Goal: Information Seeking & Learning: Learn about a topic

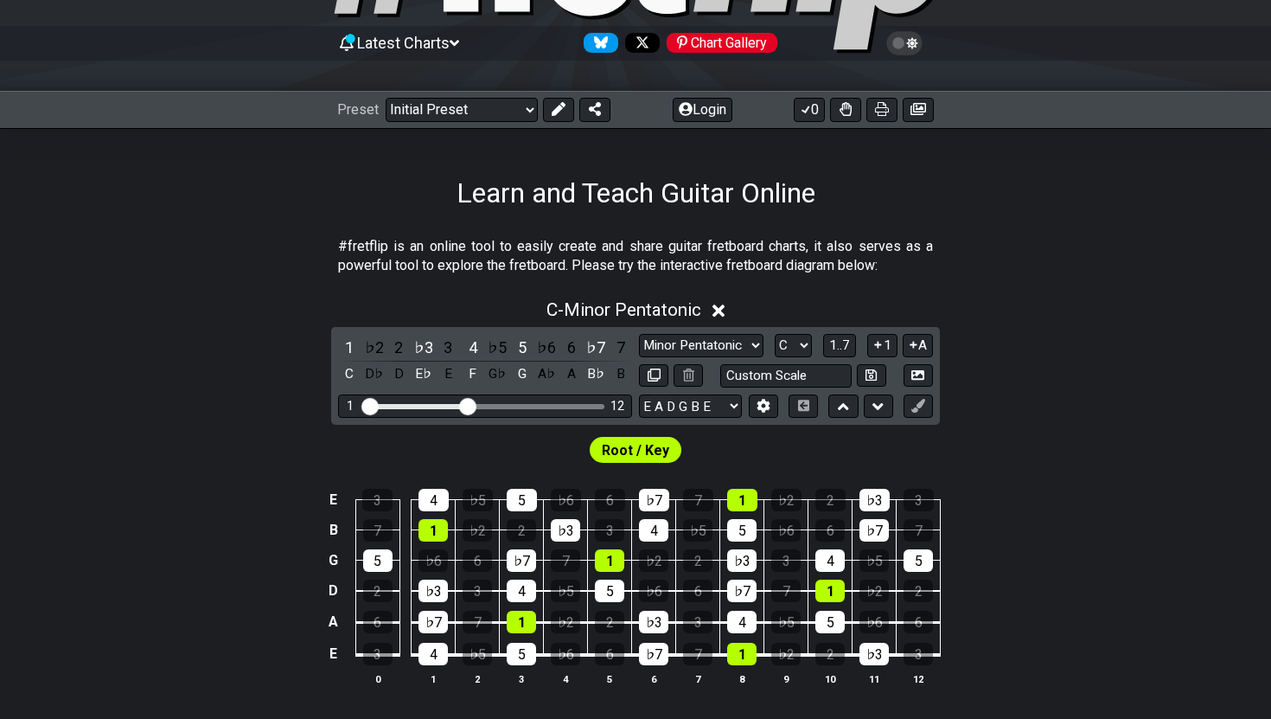
scroll to position [157, 0]
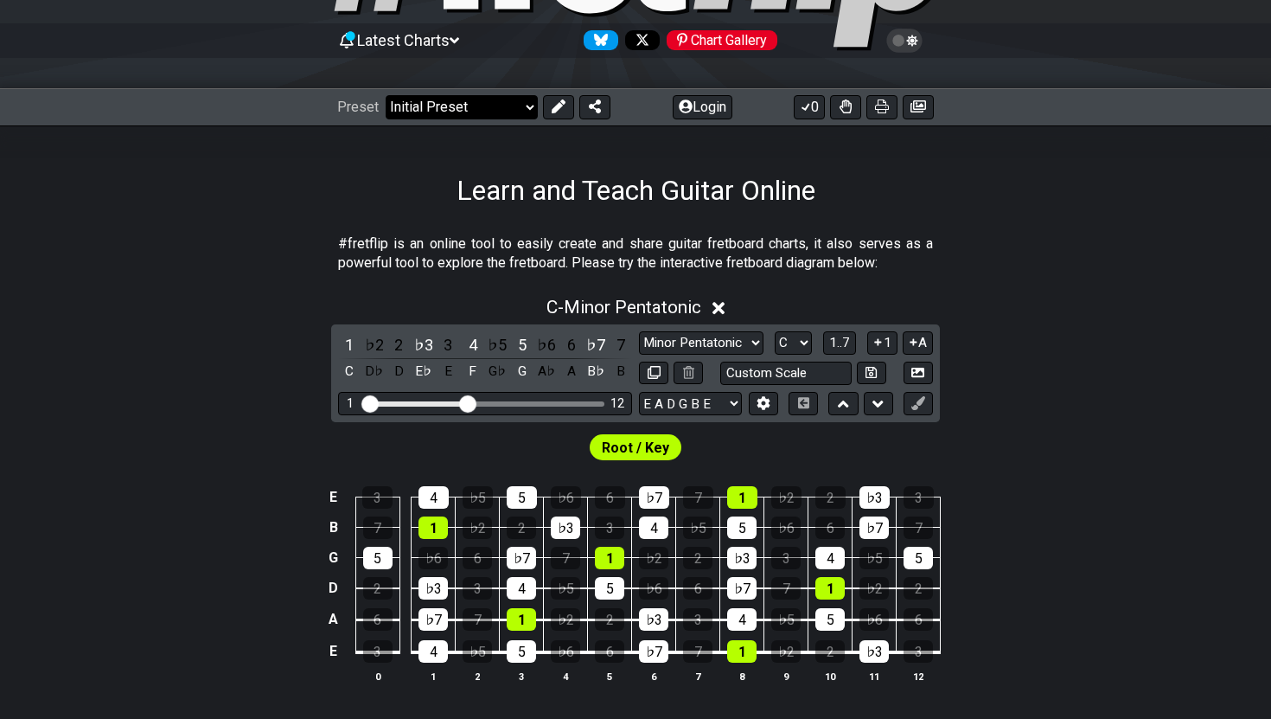
click at [483, 112] on select "Welcome to #fretflip! Initial Preset Custom Preset Minor Pentatonic Major Penta…" at bounding box center [462, 107] width 152 height 24
click at [386, 95] on select "Welcome to #fretflip! Initial Preset Custom Preset Minor Pentatonic Major Penta…" at bounding box center [462, 107] width 152 height 24
select select "/minor-pentatonic"
select select "C"
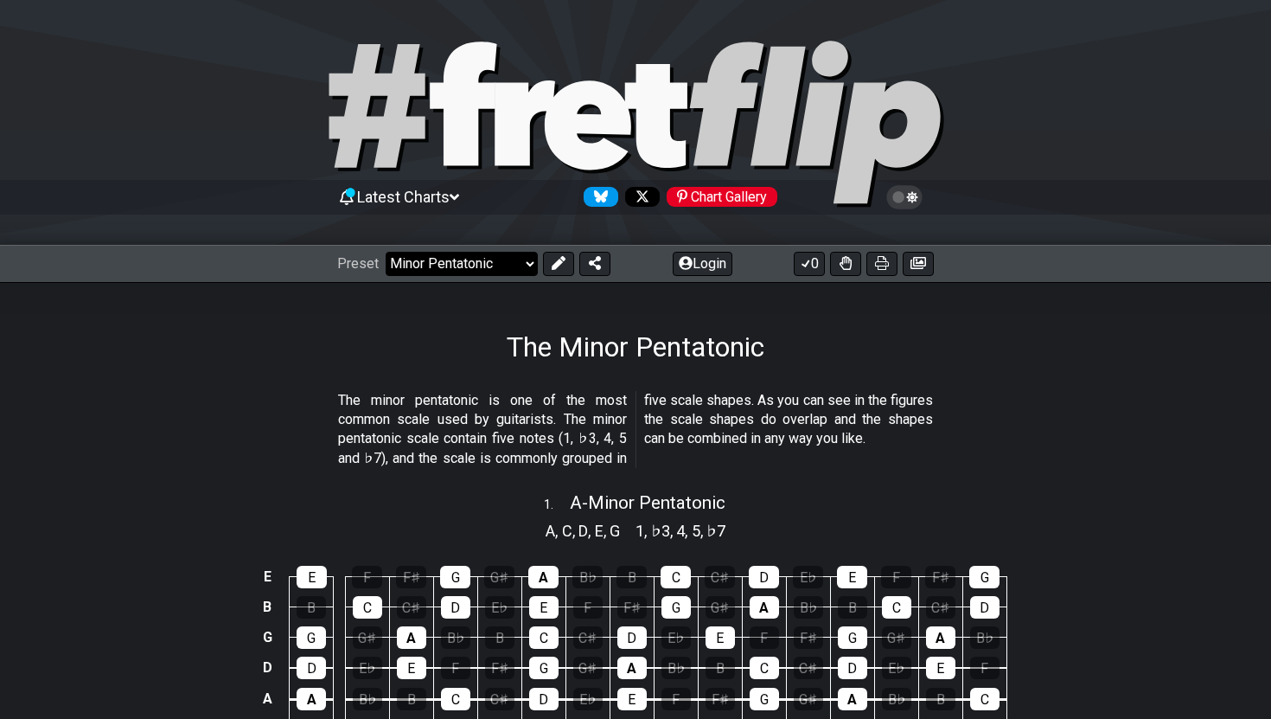
click at [439, 264] on select "Welcome to #fretflip! Initial Preset Custom Preset Minor Pentatonic Major Penta…" at bounding box center [462, 264] width 152 height 24
click at [386, 252] on select "Welcome to #fretflip! Initial Preset Custom Preset Minor Pentatonic Major Penta…" at bounding box center [462, 264] width 152 height 24
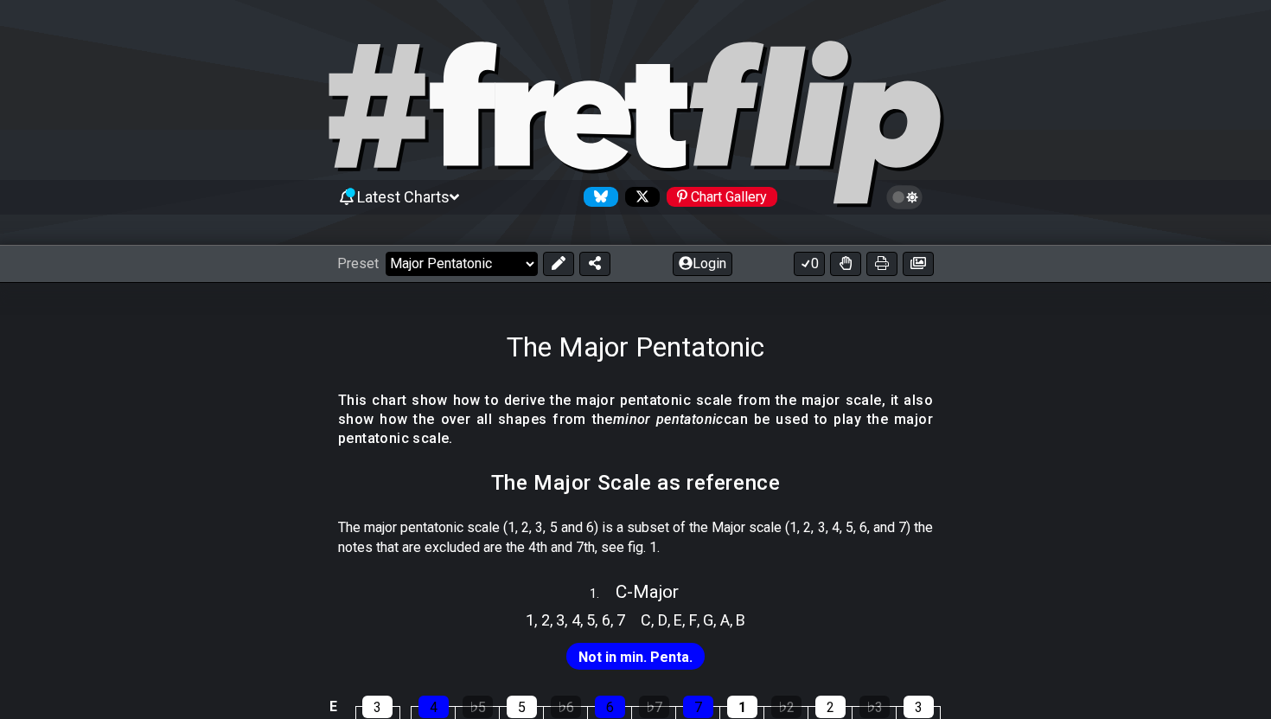
click at [455, 267] on select "Welcome to #fretflip! Initial Preset Custom Preset Minor Pentatonic Major Penta…" at bounding box center [462, 264] width 152 height 24
click at [386, 252] on select "Welcome to #fretflip! Initial Preset Custom Preset Minor Pentatonic Major Penta…" at bounding box center [462, 264] width 152 height 24
select select "/guitar-scales"
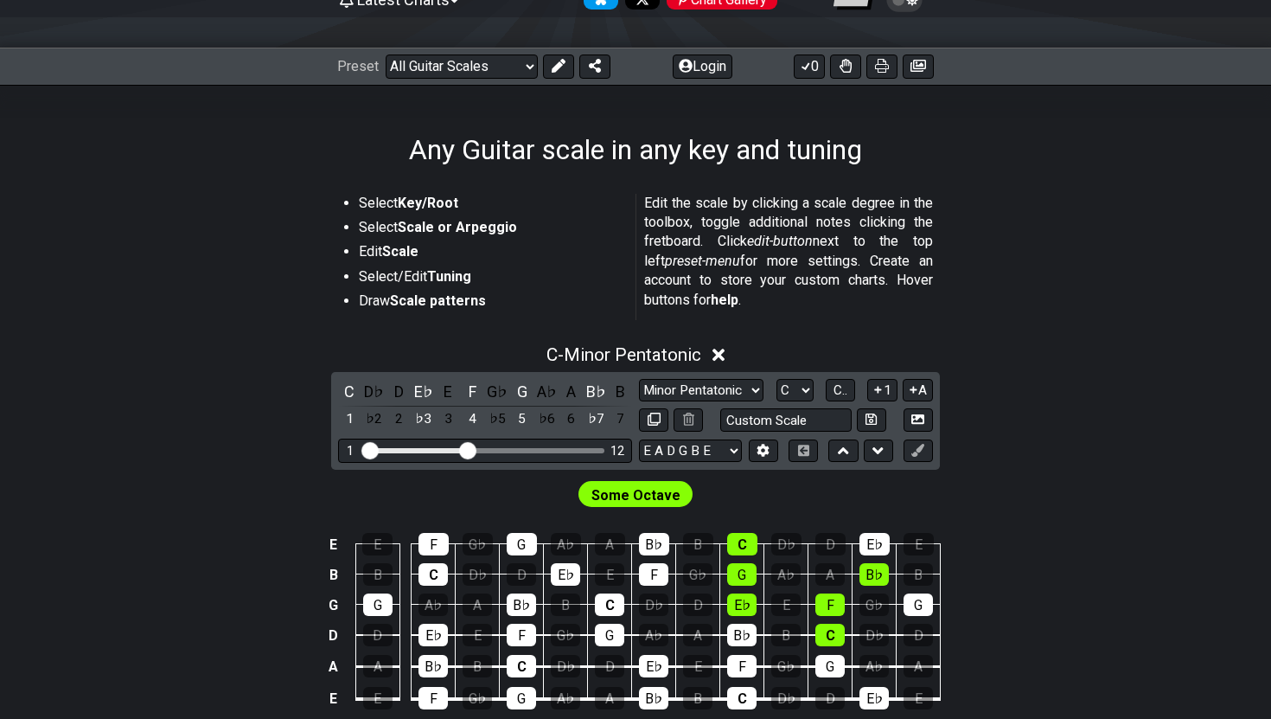
scroll to position [169, 0]
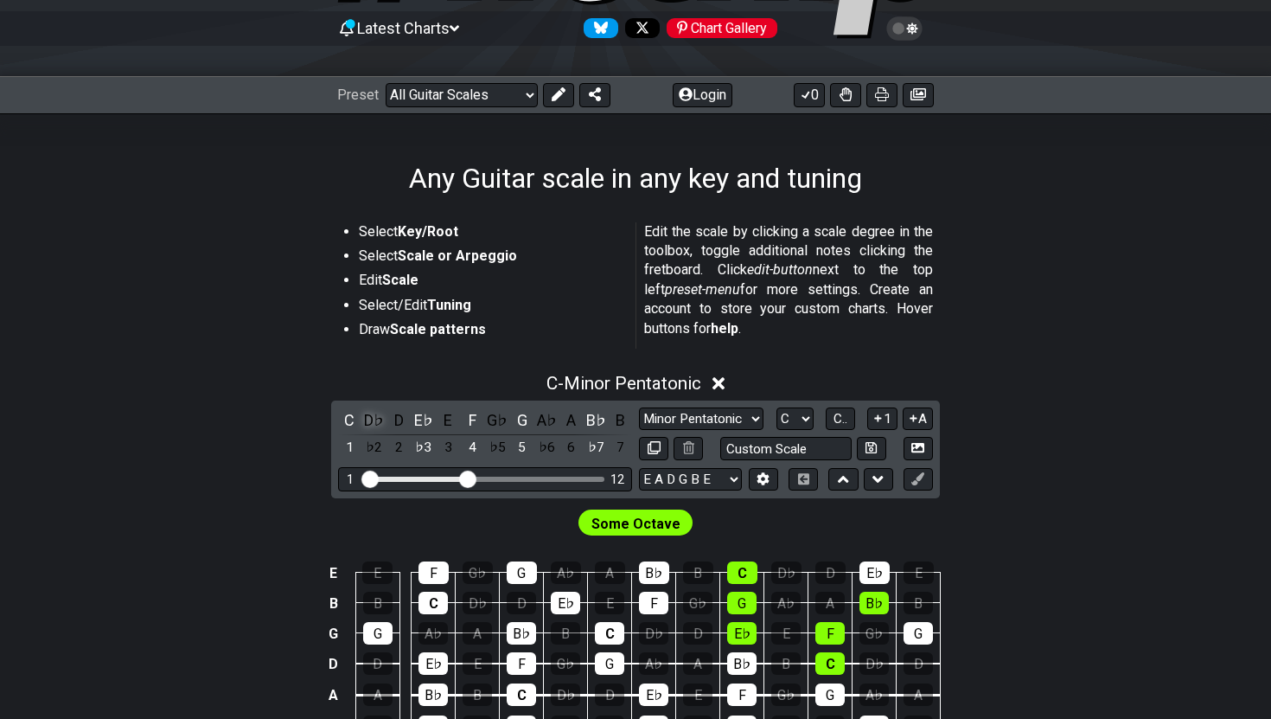
click at [372, 417] on div "D♭" at bounding box center [374, 419] width 22 height 23
click at [351, 425] on div "C" at bounding box center [349, 419] width 22 height 23
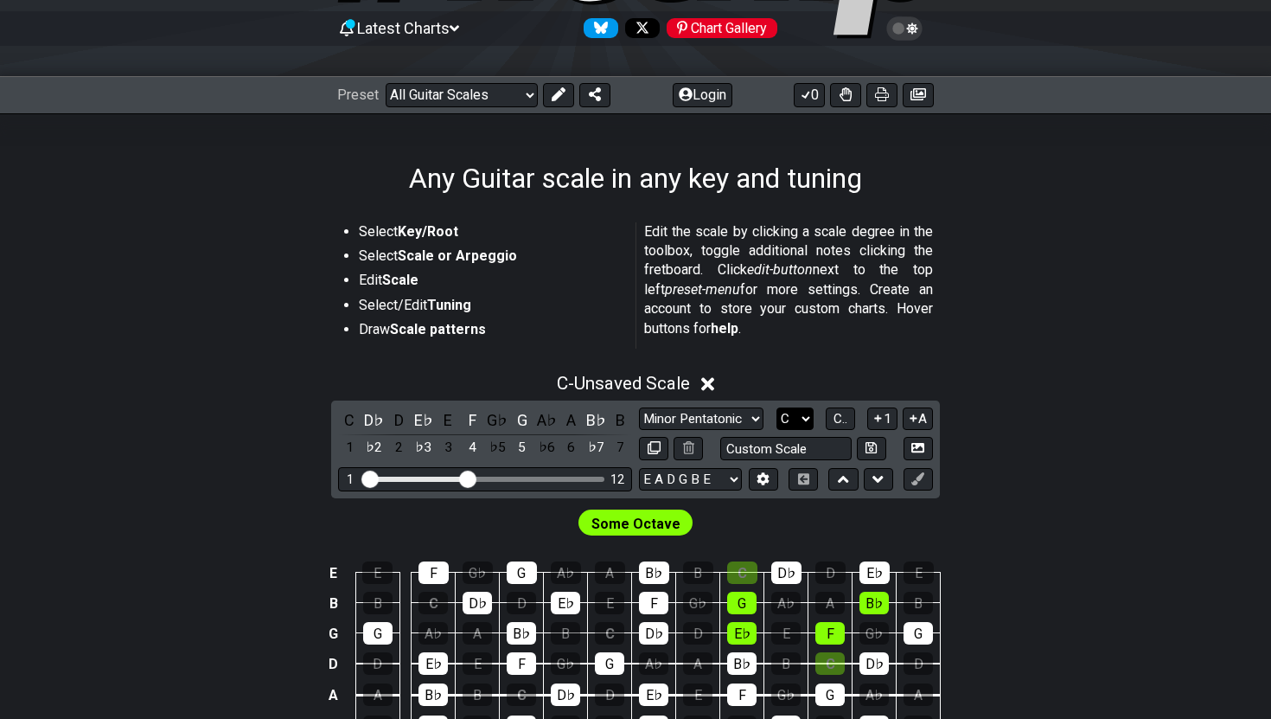
click at [790, 425] on select "A♭ A A♯ B♭ B C C♯ D♭ D D♯ E♭ E F F♯ G♭ G G♯" at bounding box center [794, 418] width 37 height 23
click at [776, 407] on select "A♭ A A♯ B♭ B C C♯ D♭ D D♯ E♭ E F F♯ G♭ G G♯" at bounding box center [794, 418] width 37 height 23
click at [789, 419] on select "A♭ A A♯ B♭ B C C♯ D♭ D D♯ E♭ E F F♯ G♭ G G♯" at bounding box center [794, 418] width 37 height 23
select select "B"
click at [776, 407] on select "A♭ A A♯ B♭ B C C♯ D♭ D D♯ E♭ E F F♯ G♭ G G♯" at bounding box center [794, 418] width 37 height 23
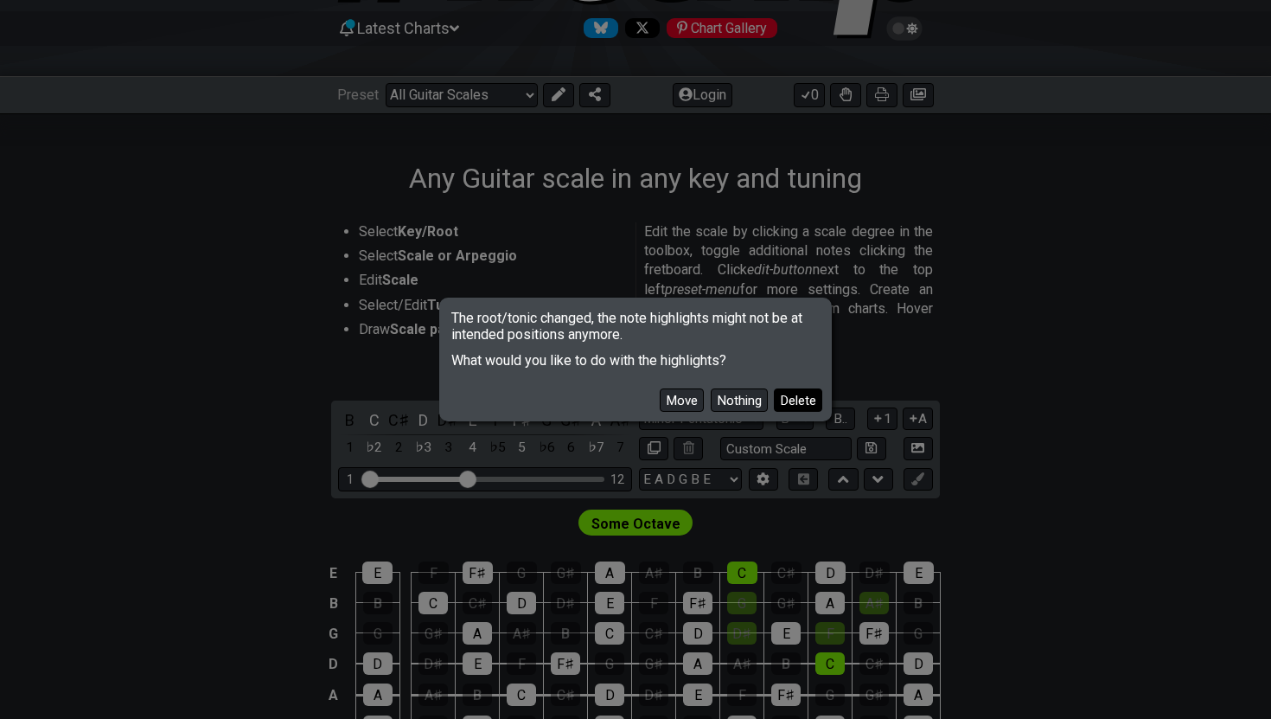
click at [774, 399] on button "Delete" at bounding box center [798, 399] width 48 height 23
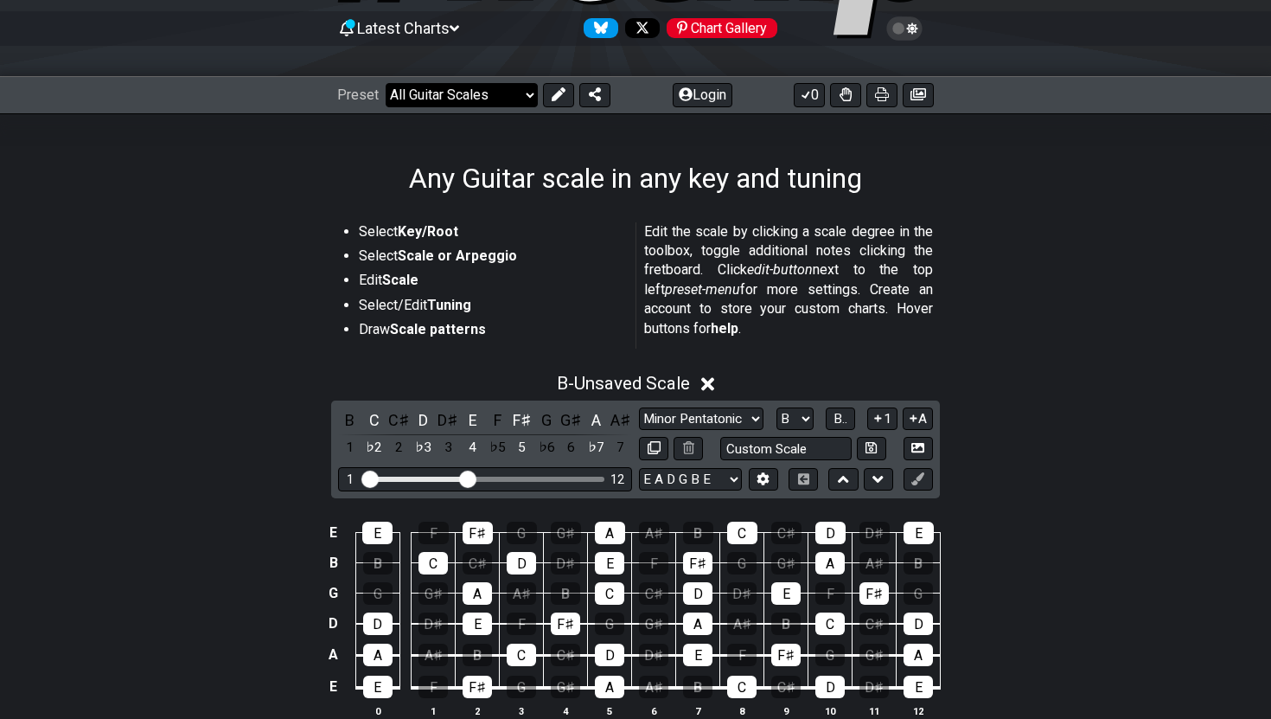
click at [461, 83] on select "Welcome to #fretflip! Initial Preset Custom Preset Minor Pentatonic Major Penta…" at bounding box center [462, 95] width 152 height 24
click at [386, 83] on select "Welcome to #fretflip! Initial Preset Custom Preset Minor Pentatonic Major Penta…" at bounding box center [462, 95] width 152 height 24
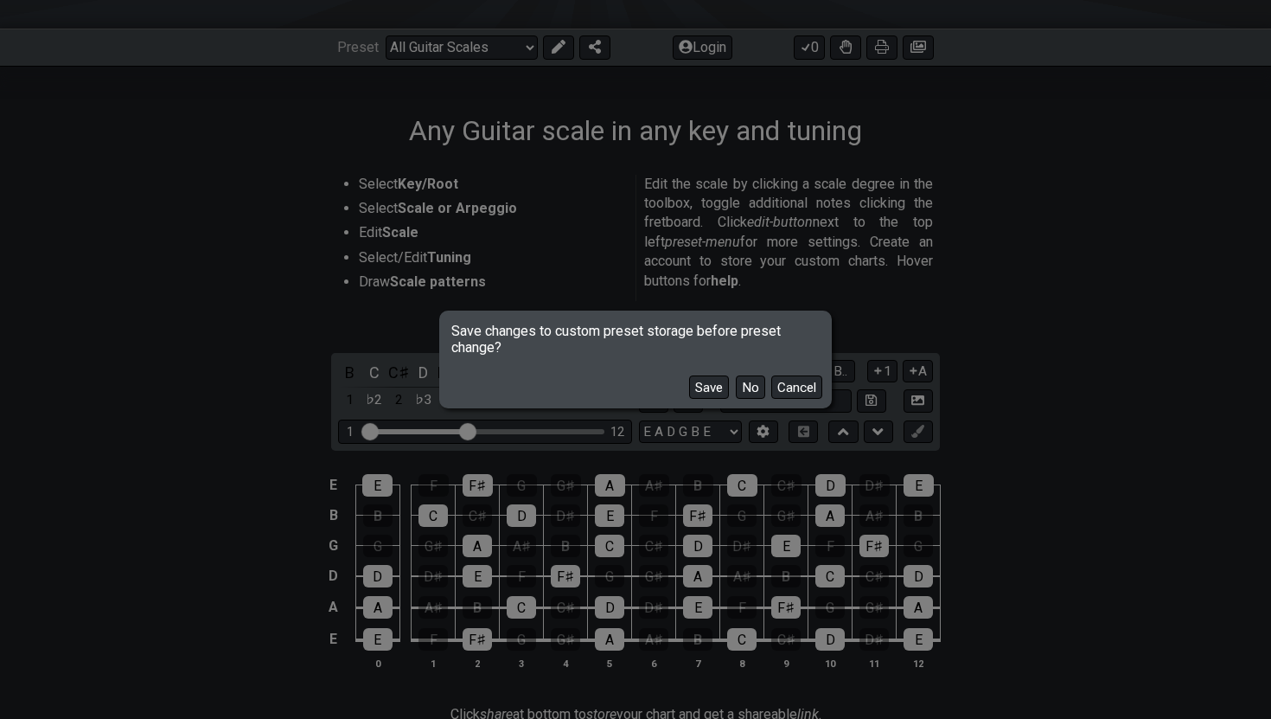
scroll to position [227, 0]
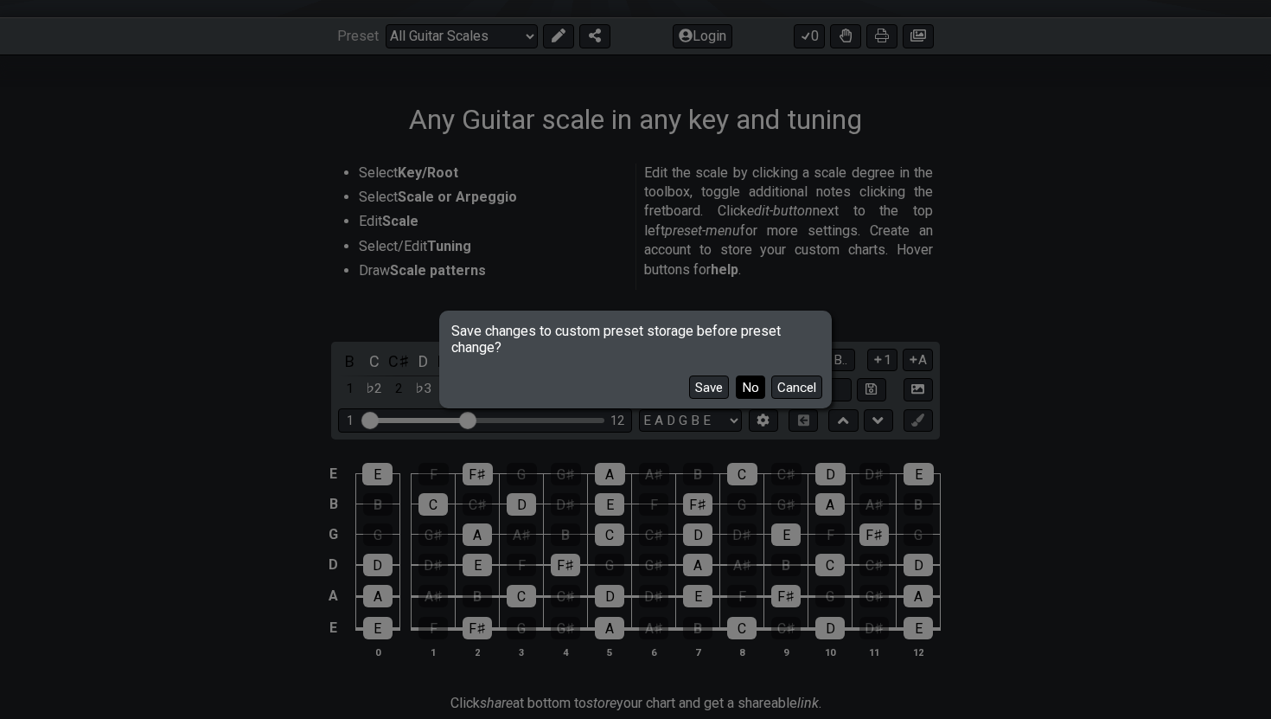
click at [738, 387] on button "No" at bounding box center [750, 386] width 29 height 23
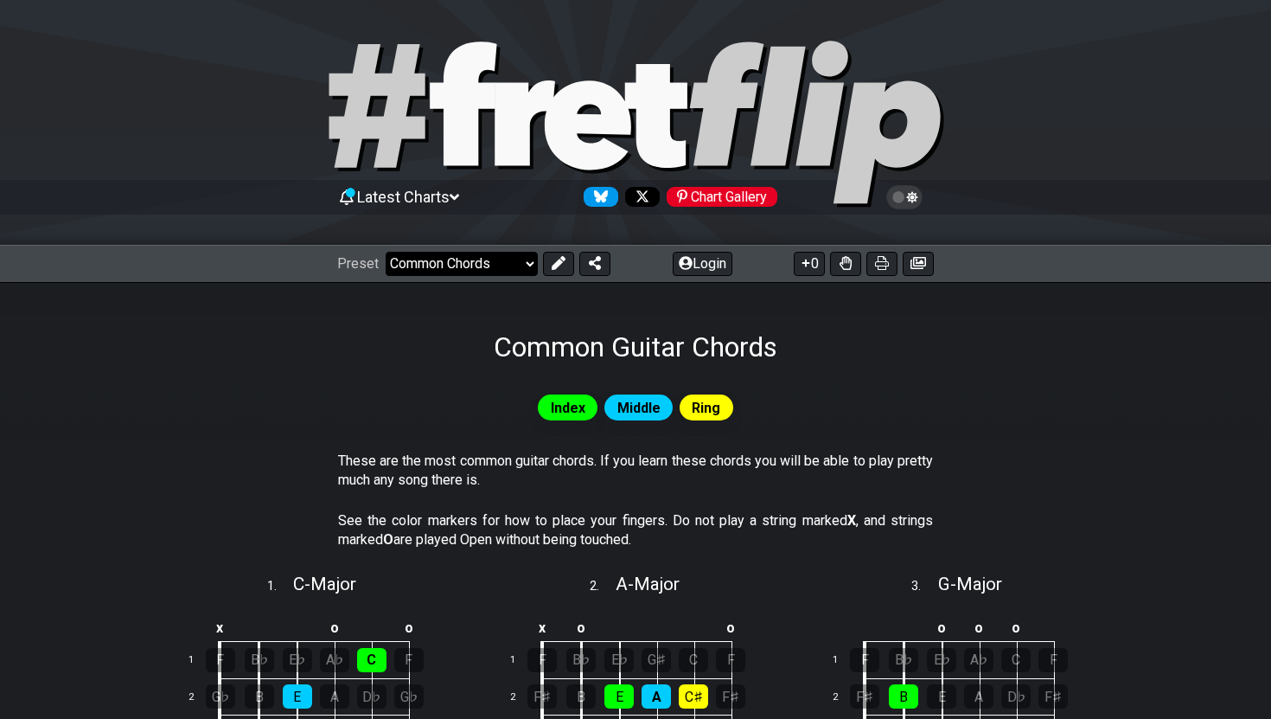
click at [515, 271] on select "Welcome to #fretflip! Initial Preset Custom Preset Minor Pentatonic Major Penta…" at bounding box center [462, 264] width 152 height 24
click at [386, 252] on select "Welcome to #fretflip! Initial Preset Custom Preset Minor Pentatonic Major Penta…" at bounding box center [462, 264] width 152 height 24
click at [515, 271] on select "Welcome to #fretflip! Initial Preset Custom Preset Minor Pentatonic Major Penta…" at bounding box center [462, 264] width 152 height 24
click at [386, 252] on select "Welcome to #fretflip! Initial Preset Custom Preset Minor Pentatonic Major Penta…" at bounding box center [462, 264] width 152 height 24
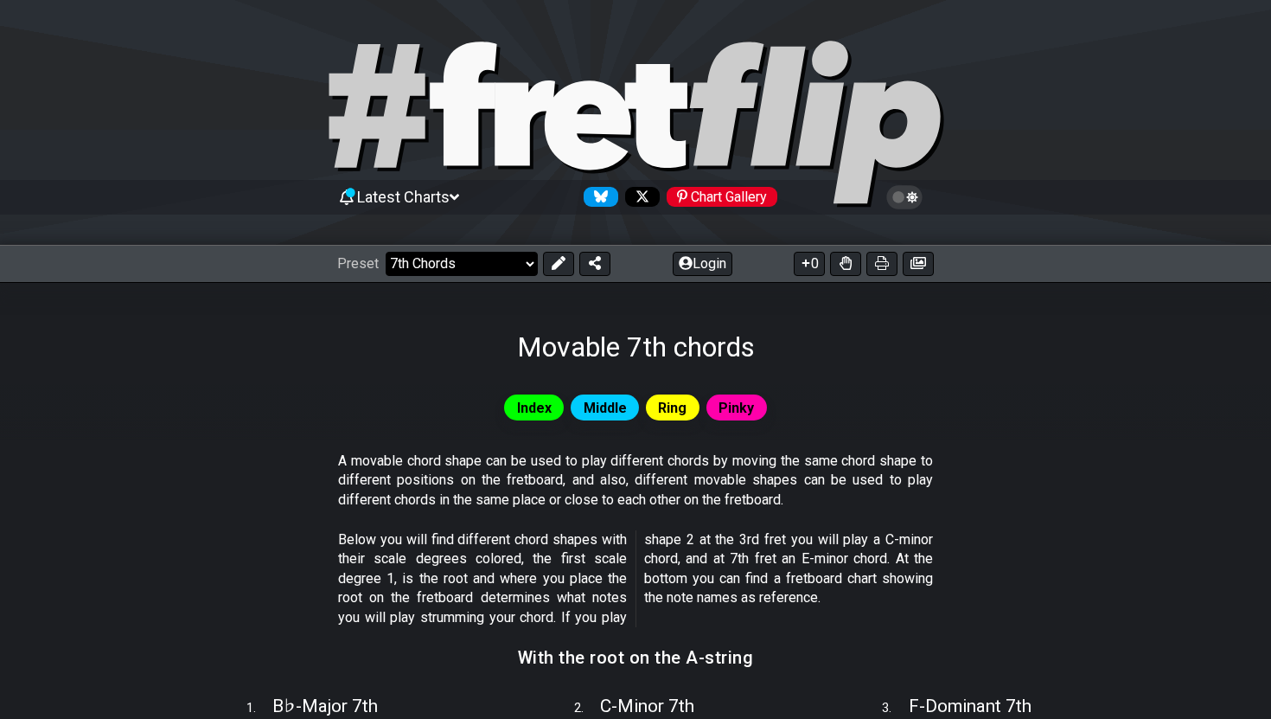
click at [489, 264] on select "Welcome to #fretflip! Initial Preset Custom Preset Minor Pentatonic Major Penta…" at bounding box center [462, 264] width 152 height 24
click at [386, 252] on select "Welcome to #fretflip! Initial Preset Custom Preset Minor Pentatonic Major Penta…" at bounding box center [462, 264] width 152 height 24
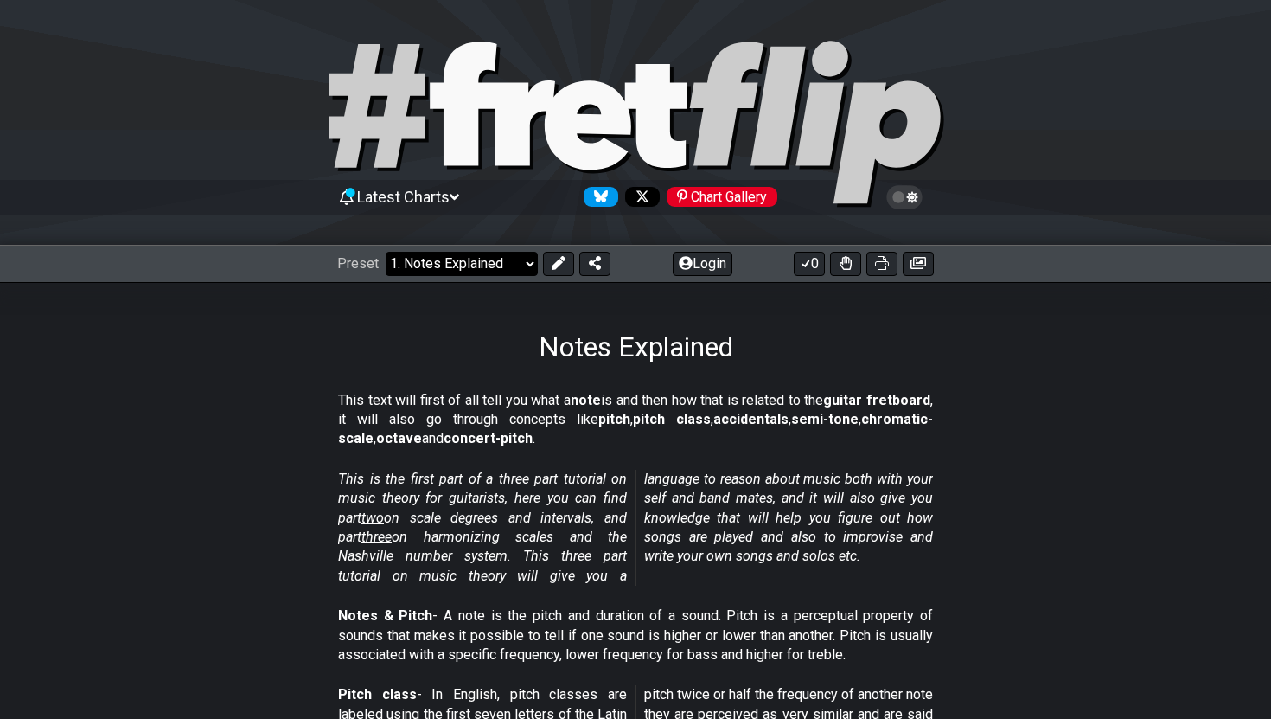
click at [495, 256] on select "Welcome to #fretflip! Initial Preset Custom Preset Minor Pentatonic Major Penta…" at bounding box center [462, 264] width 152 height 24
click at [386, 252] on select "Welcome to #fretflip! Initial Preset Custom Preset Minor Pentatonic Major Penta…" at bounding box center [462, 264] width 152 height 24
select select "/scale-degrees-and-intervals"
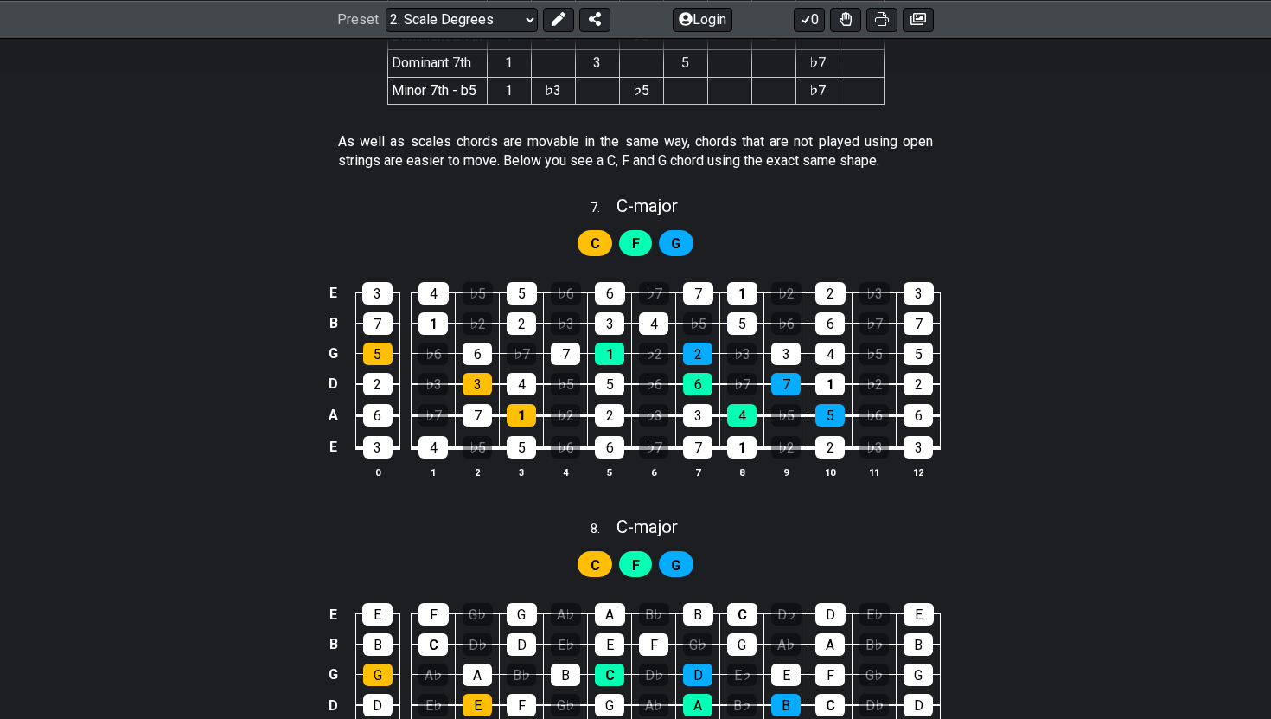
scroll to position [4561, 0]
